Goal: Complete application form: Complete application form

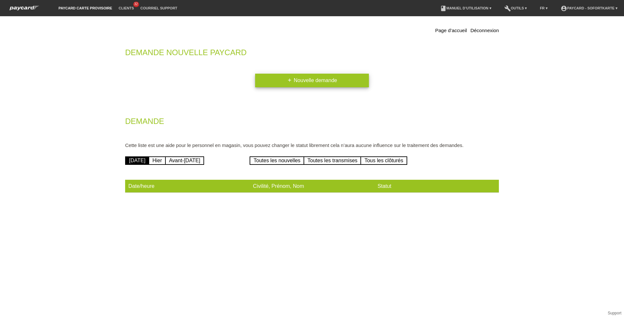
click at [366, 82] on link "add Nouvelle demande" at bounding box center [312, 81] width 114 height 14
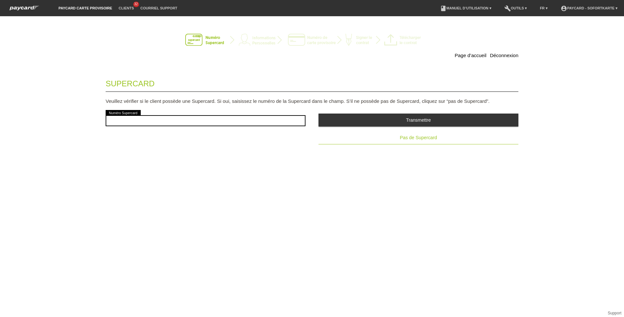
click at [403, 140] on span "Pas de Supercard" at bounding box center [418, 137] width 37 height 5
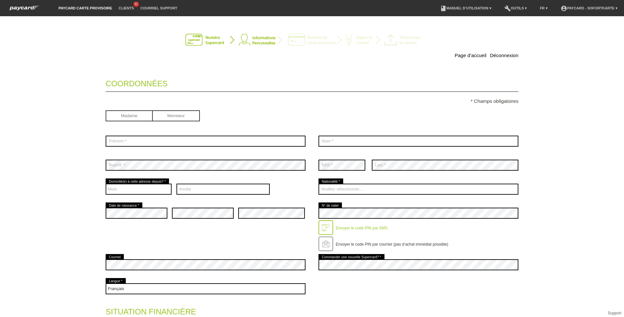
click at [123, 120] on input "radio" at bounding box center [129, 115] width 47 height 10
radio input "true"
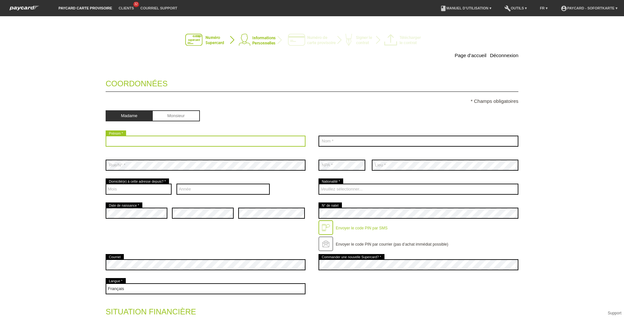
click at [138, 143] on input "text" at bounding box center [206, 141] width 200 height 11
type input "Véronique Erika"
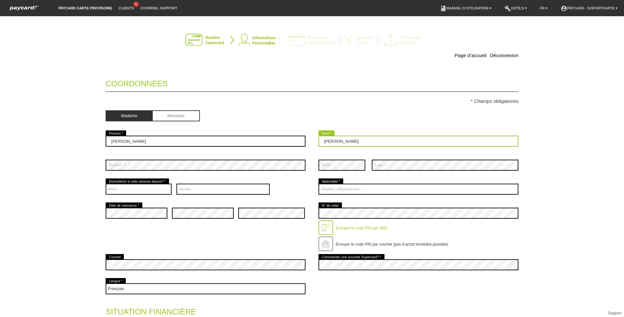
click at [329, 142] on input "MArtin Capriati" at bounding box center [418, 141] width 200 height 11
type input "Martin Capriati"
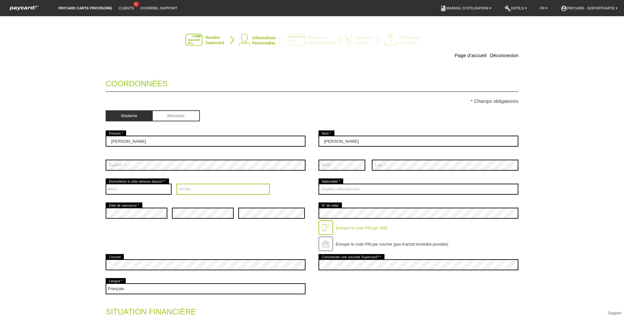
click at [190, 186] on select "Année 2025 2024 2023 2022 2021 2020 2019 2018 2017 2016" at bounding box center [223, 189] width 94 height 11
click at [176, 184] on select "Année 2025 2024 2023 2022 2021 2020 2019 2018 2017 2016" at bounding box center [223, 189] width 94 height 11
click at [187, 281] on div "Deutsch Français Italiano English error Langue *" at bounding box center [206, 289] width 200 height 24
click at [194, 192] on select "Année 2025 2024 2023 2022 2021 2020 2019 2018 2017 2016" at bounding box center [223, 189] width 94 height 11
select select "2010"
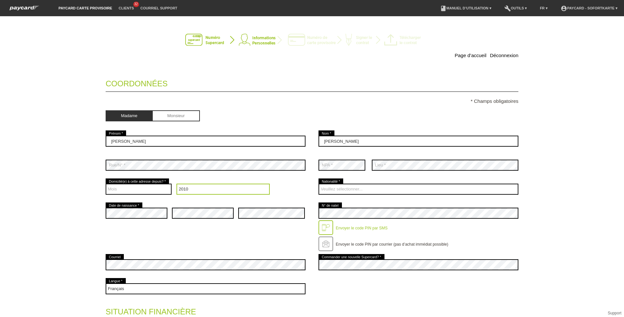
click at [176, 184] on select "Année 2025 2024 2023 2022 2021 2020 2019 2018 2017 2016" at bounding box center [223, 189] width 94 height 11
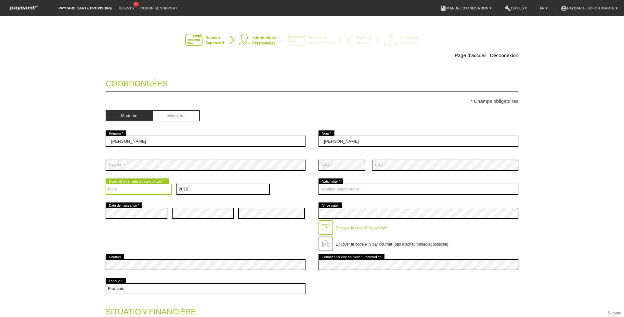
click at [150, 193] on select "Mois 01 02 03 04 05 06 07 08 09 10 11 12" at bounding box center [139, 189] width 66 height 11
select select "05"
click at [106, 184] on select "Mois 01 02 03 04 05 06 07 08 09 10 11 12" at bounding box center [139, 189] width 66 height 11
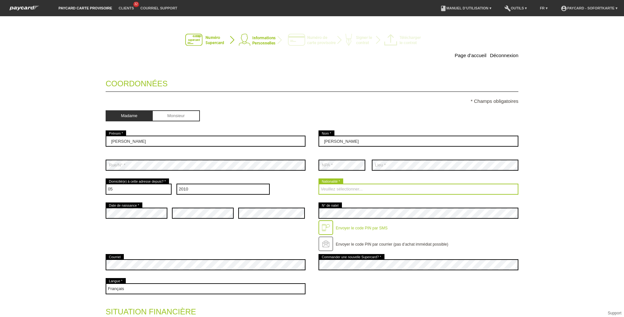
click at [378, 189] on select "Veuillez sélectionner... Suisse Allemagne Autriche Liechtenstein ------------ A…" at bounding box center [418, 189] width 200 height 11
select select "CH"
click at [318, 184] on select "Veuillez sélectionner... Suisse Allemagne Autriche Liechtenstein ------------ A…" at bounding box center [418, 189] width 200 height 11
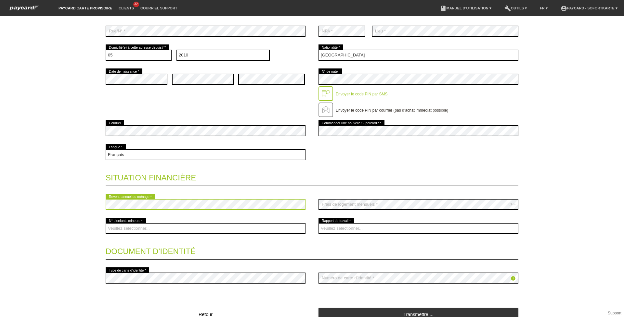
scroll to position [135, 0]
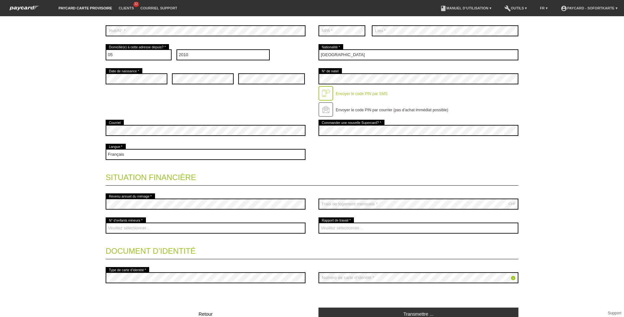
click at [383, 180] on legend "Situation financière" at bounding box center [312, 176] width 413 height 19
click at [490, 179] on legend "Situation financière" at bounding box center [312, 176] width 413 height 19
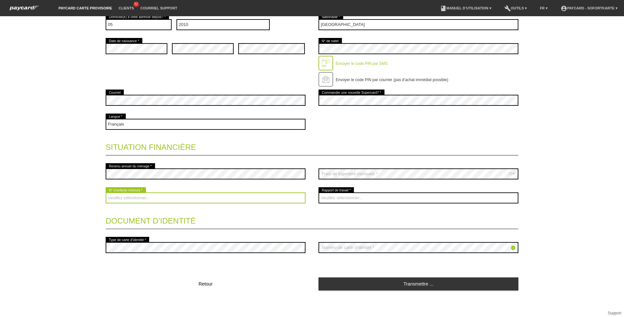
click at [164, 200] on select "Veuillez sélectionner... 0 1 2 3 4 5 6 7 8 9" at bounding box center [206, 198] width 200 height 11
select select "1"
click at [106, 193] on select "Veuillez sélectionner... 0 1 2 3 4 5 6 7 8 9" at bounding box center [206, 198] width 200 height 11
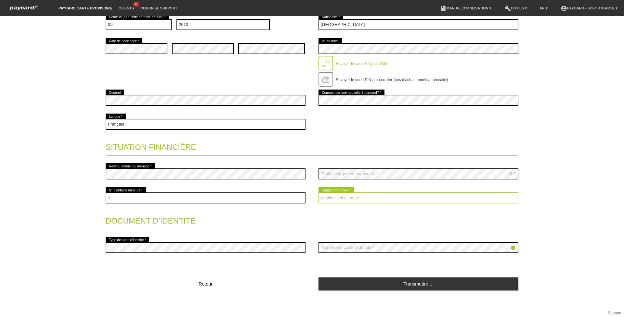
click at [342, 196] on select "Veuillez sélectionner... A durée indéterminée A durée déterminée Apprenti/étudi…" at bounding box center [418, 198] width 200 height 11
select select "UNLIMITED"
click at [318, 193] on select "Veuillez sélectionner... A durée indéterminée A durée déterminée Apprenti/étudi…" at bounding box center [418, 198] width 200 height 11
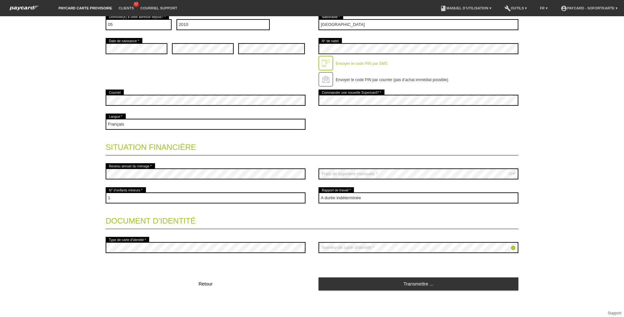
click at [382, 276] on div "Transmettre ..." at bounding box center [418, 282] width 200 height 19
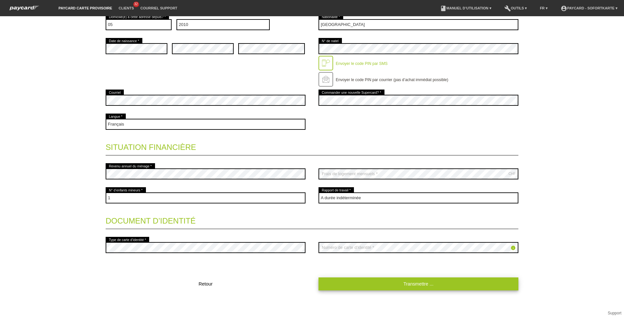
click at [383, 282] on link "Transmettre ..." at bounding box center [418, 284] width 200 height 13
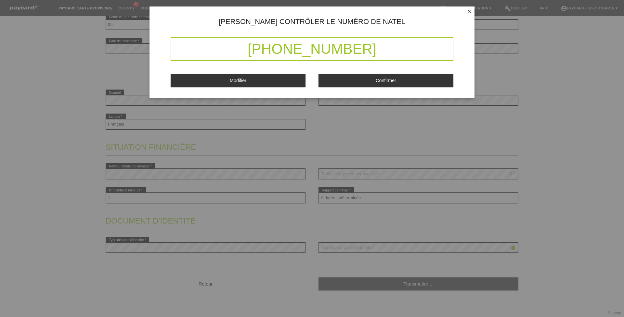
drag, startPoint x: 230, startPoint y: 39, endPoint x: 416, endPoint y: 39, distance: 185.5
click at [416, 39] on div "+41 79 577 49 66" at bounding box center [312, 49] width 283 height 24
drag, startPoint x: 416, startPoint y: 39, endPoint x: 373, endPoint y: 83, distance: 61.1
click at [373, 83] on button "Confirmer" at bounding box center [385, 80] width 135 height 13
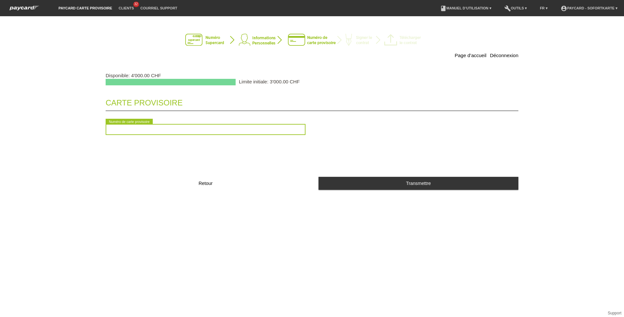
click at [294, 127] on input "text" at bounding box center [206, 129] width 200 height 11
type input "2090963578492"
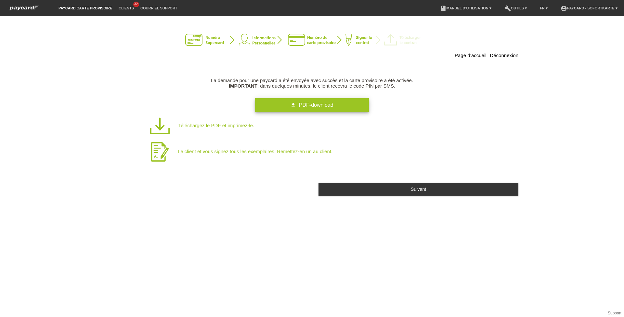
click at [350, 108] on link "get_app PDF-download" at bounding box center [312, 105] width 114 height 14
click at [391, 197] on div "Suivant" at bounding box center [312, 190] width 413 height 24
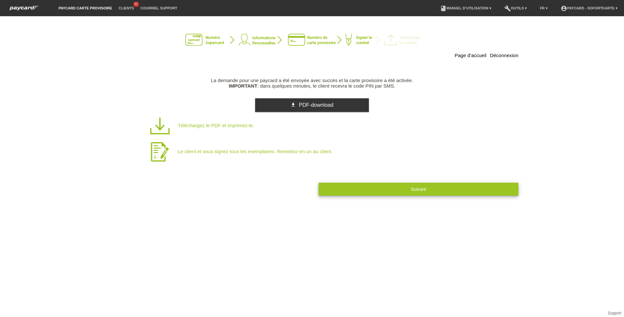
click at [393, 187] on button "Suivant" at bounding box center [418, 189] width 200 height 13
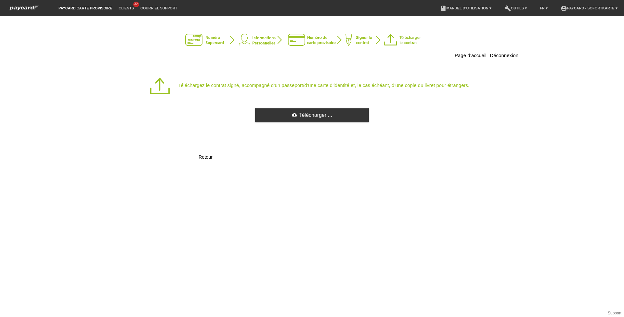
click at [297, 107] on div "Téléchargez le contrat signé, accompagné d’un passeport/d’une carte d’identité …" at bounding box center [312, 121] width 413 height 97
click at [297, 115] on link "cloud_upload Télécharger ..." at bounding box center [312, 116] width 114 height 14
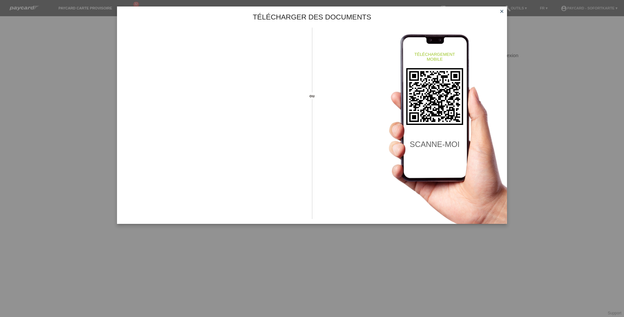
click at [71, 58] on div "Télécharger des documents ou téléchargement mobile scanne-moi close" at bounding box center [312, 158] width 624 height 317
click at [331, 185] on div "ou téléchargement mobile scanne-moi" at bounding box center [312, 126] width 390 height 197
click at [501, 11] on icon "close" at bounding box center [501, 11] width 5 height 5
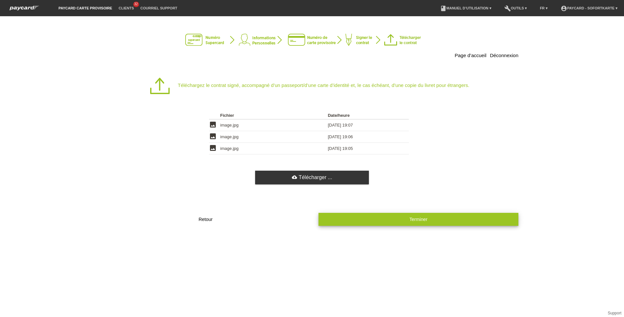
click at [406, 220] on button "Terminer" at bounding box center [418, 219] width 200 height 13
